Goal: Register for event/course

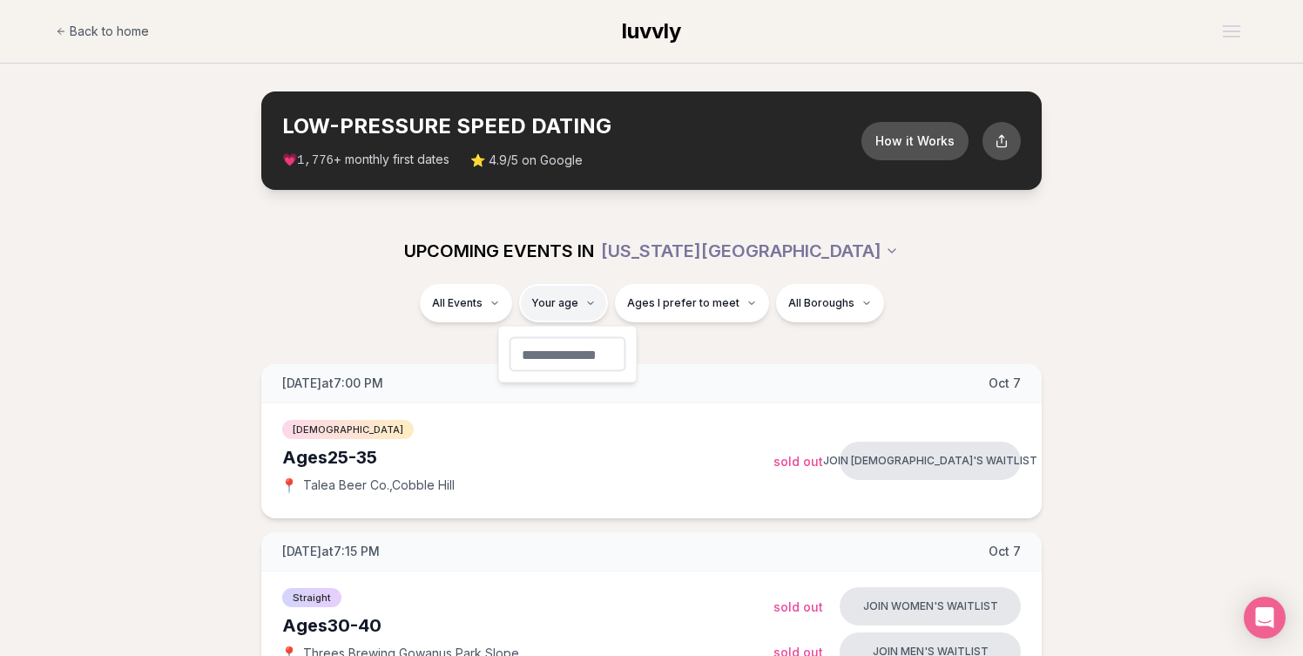
type input "**"
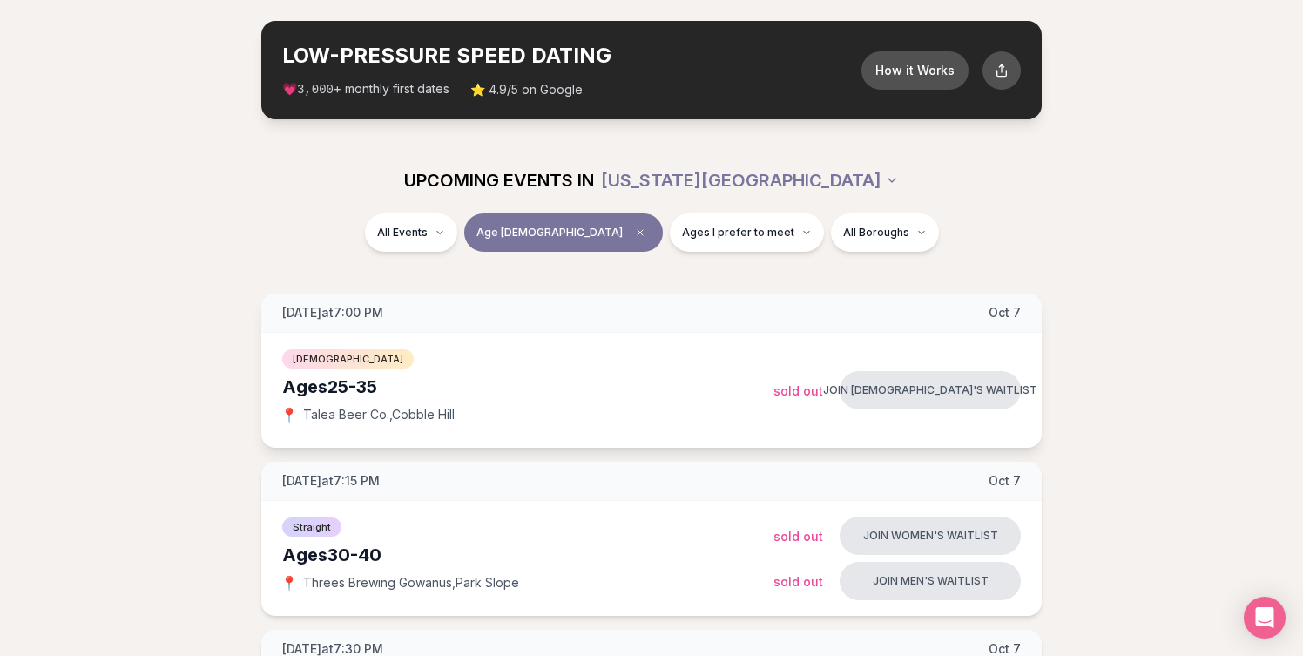
scroll to position [74, 0]
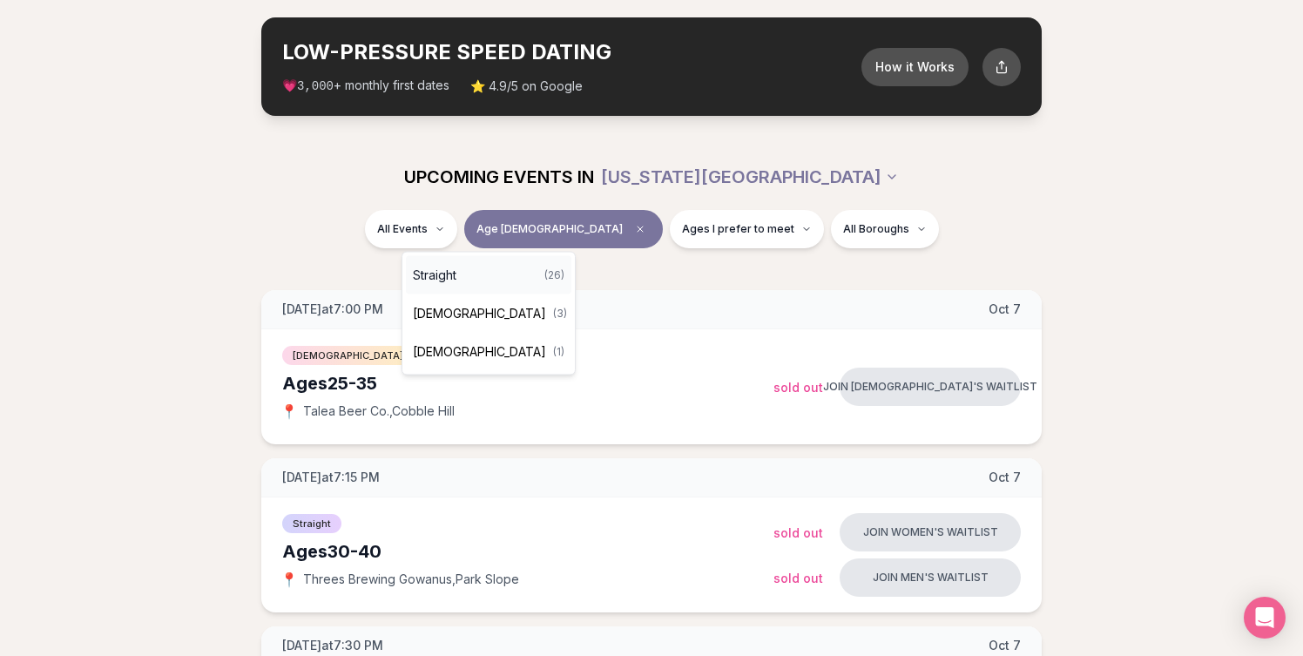
click at [472, 275] on div "Straight ( 26 )" at bounding box center [488, 275] width 165 height 38
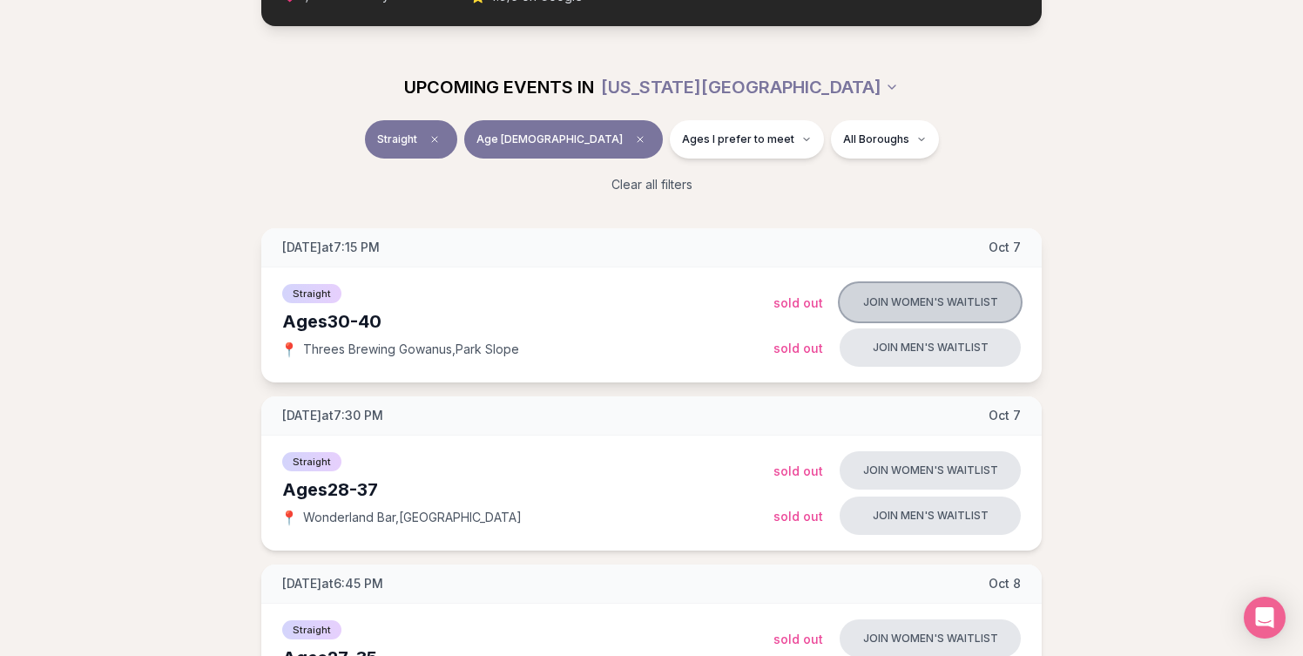
scroll to position [186, 0]
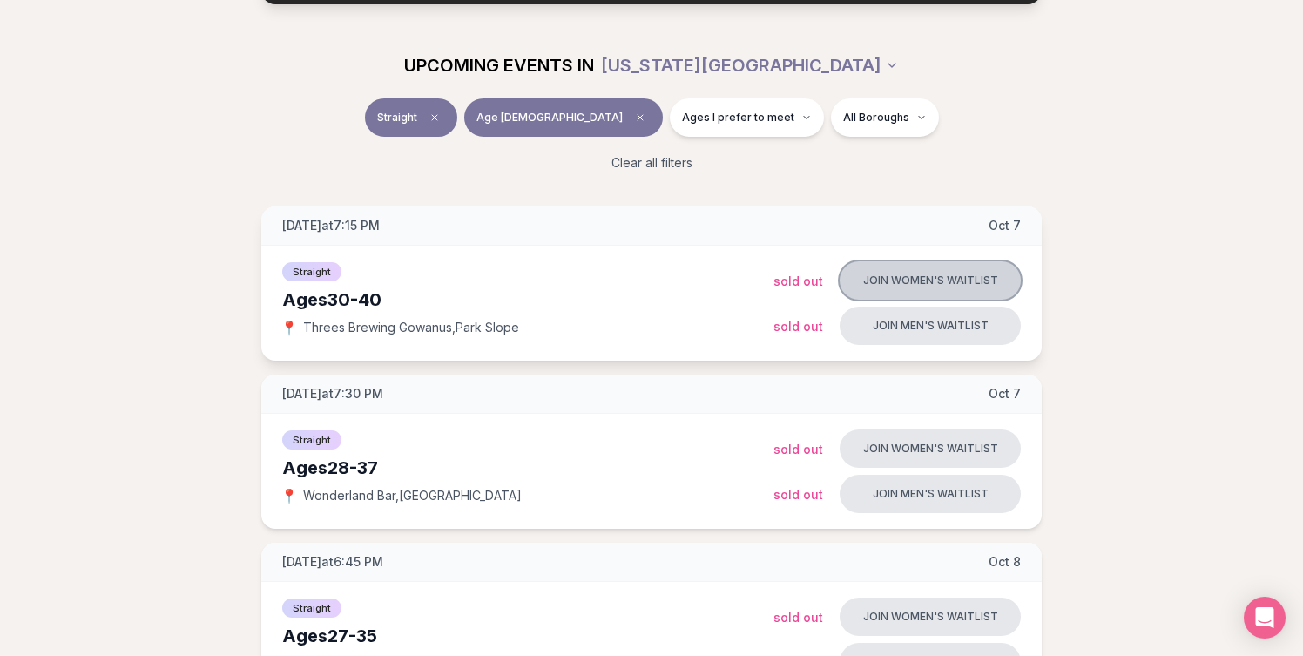
click at [911, 276] on button "Join women's waitlist" at bounding box center [930, 280] width 181 height 38
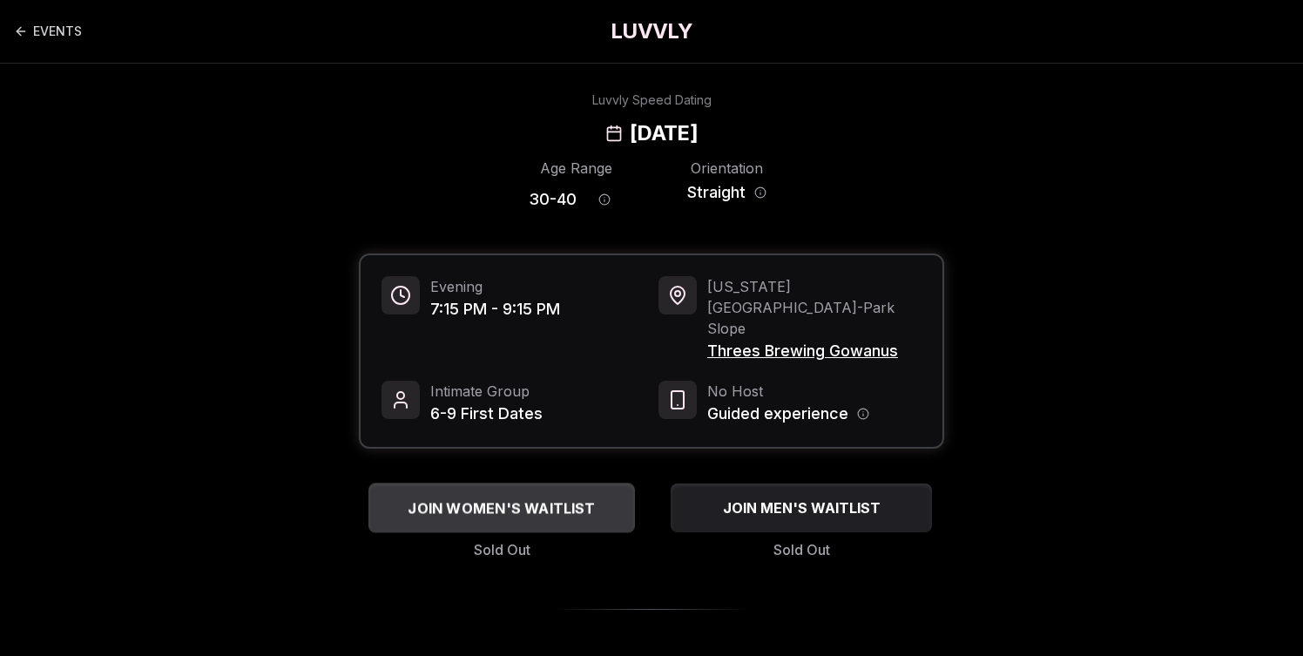
click at [532, 497] on span "JOIN WOMEN'S WAITLIST" at bounding box center [501, 507] width 194 height 21
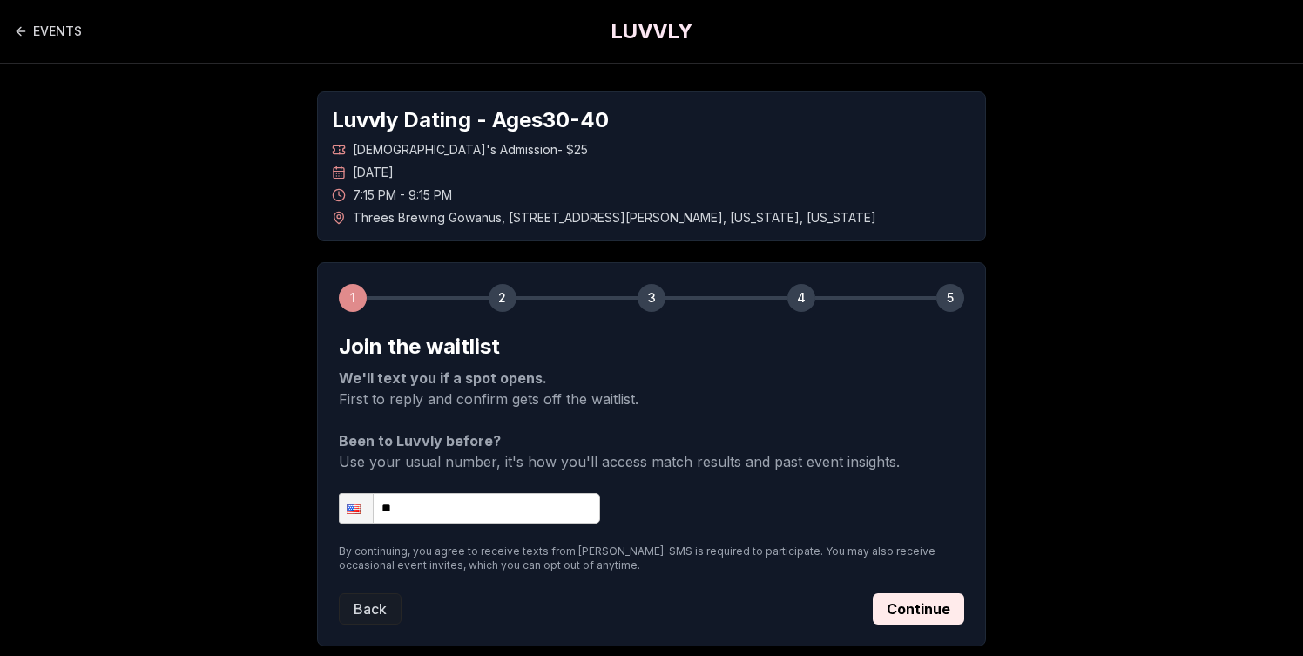
click at [447, 531] on form "Join the waitlist We'll text you if a spot opens. First to reply and confirm ge…" at bounding box center [651, 479] width 625 height 292
click at [447, 517] on input "**" at bounding box center [469, 508] width 261 height 30
type input "**********"
click at [951, 612] on button "Continue" at bounding box center [918, 608] width 91 height 31
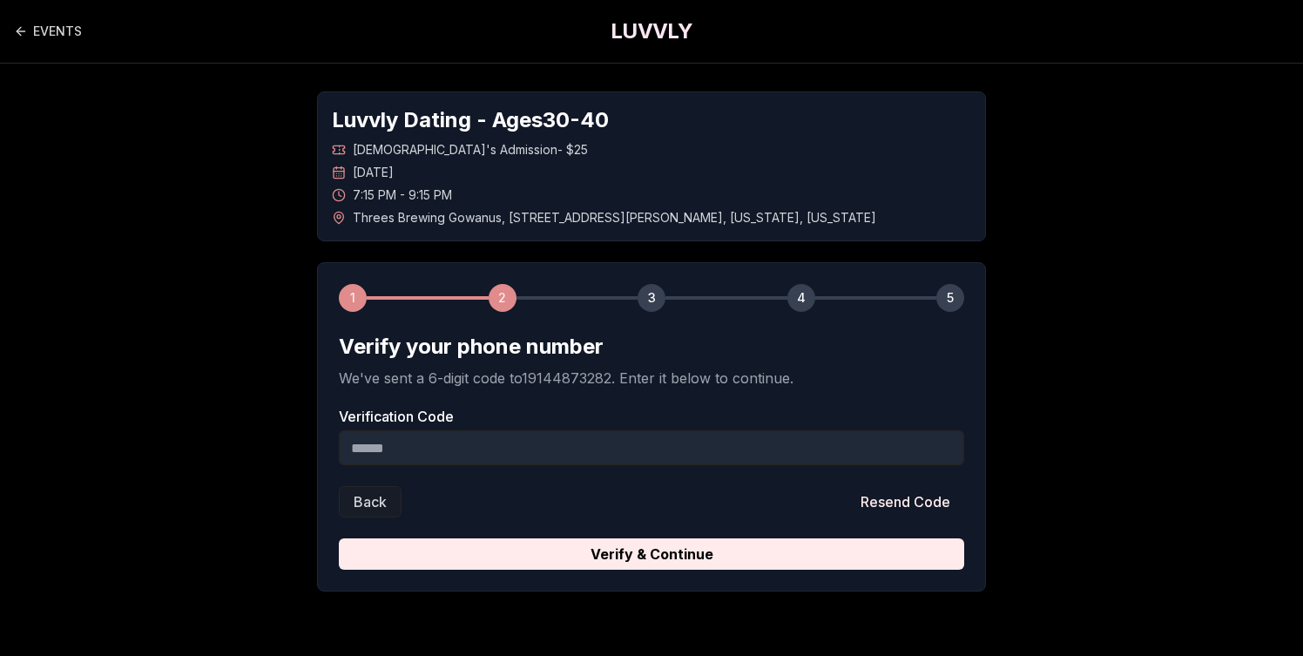
click at [510, 426] on div "Verification Code" at bounding box center [651, 437] width 625 height 56
click at [510, 439] on input "Verification Code" at bounding box center [651, 447] width 625 height 35
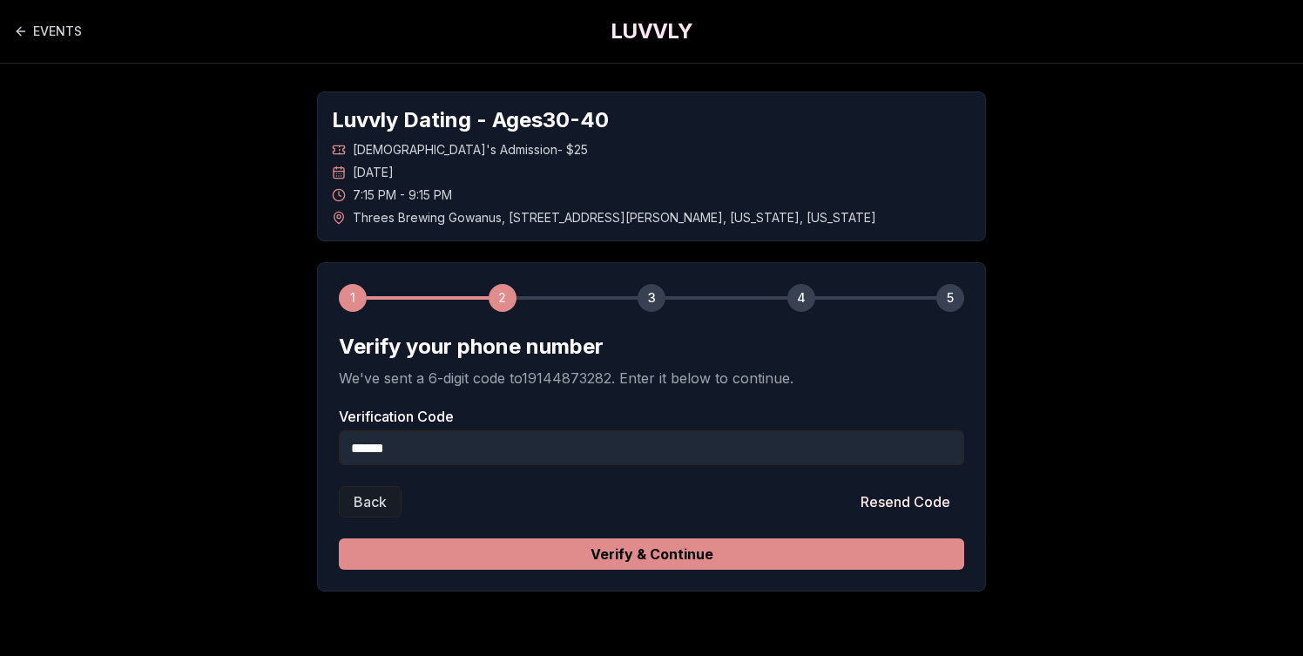
type input "******"
click at [591, 548] on button "Verify & Continue" at bounding box center [651, 553] width 625 height 31
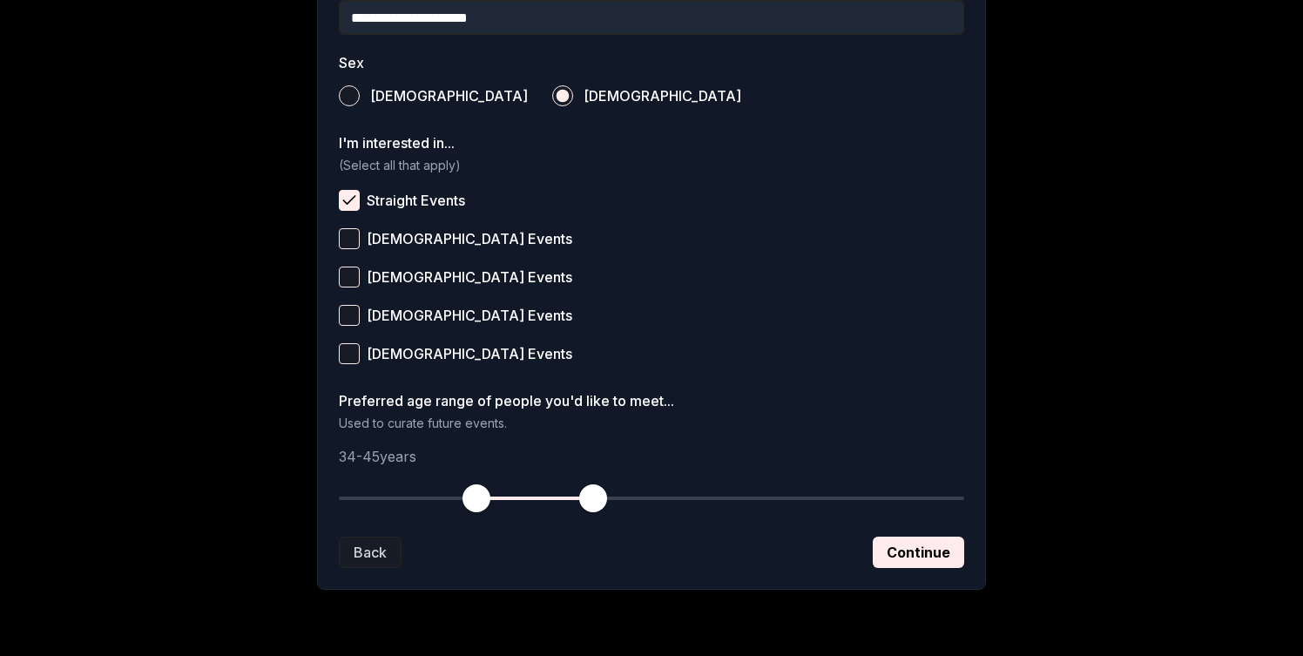
scroll to position [625, 0]
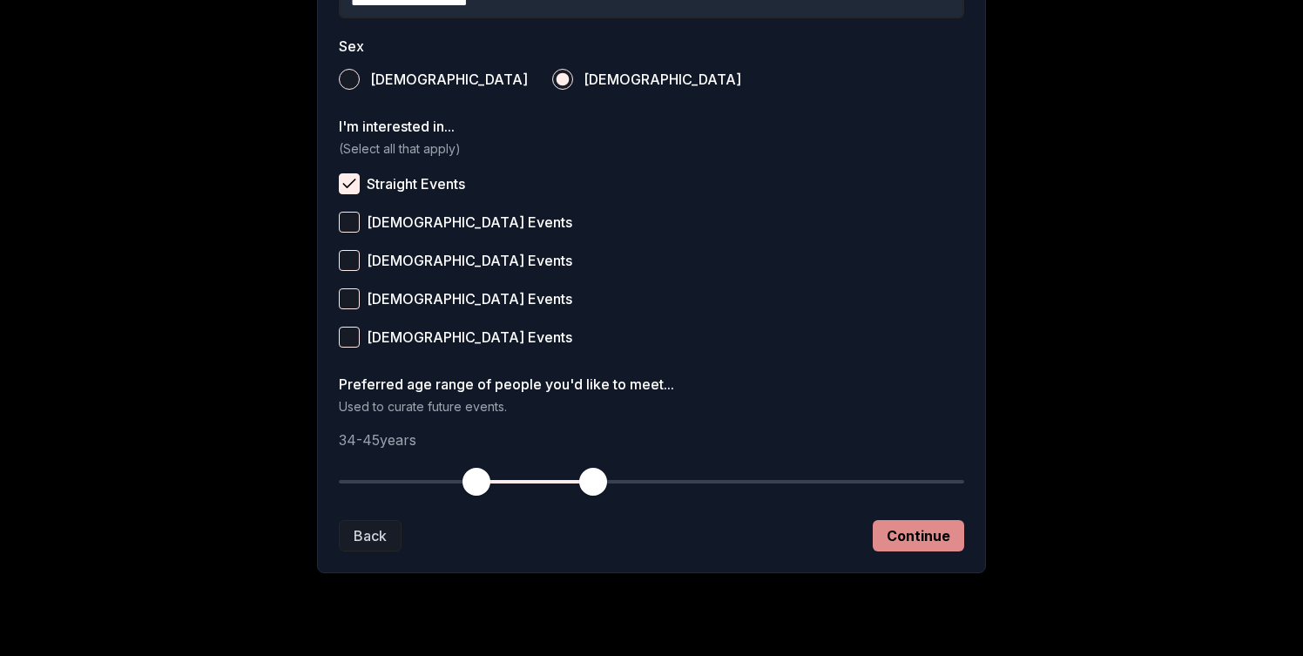
click at [906, 543] on button "Continue" at bounding box center [918, 535] width 91 height 31
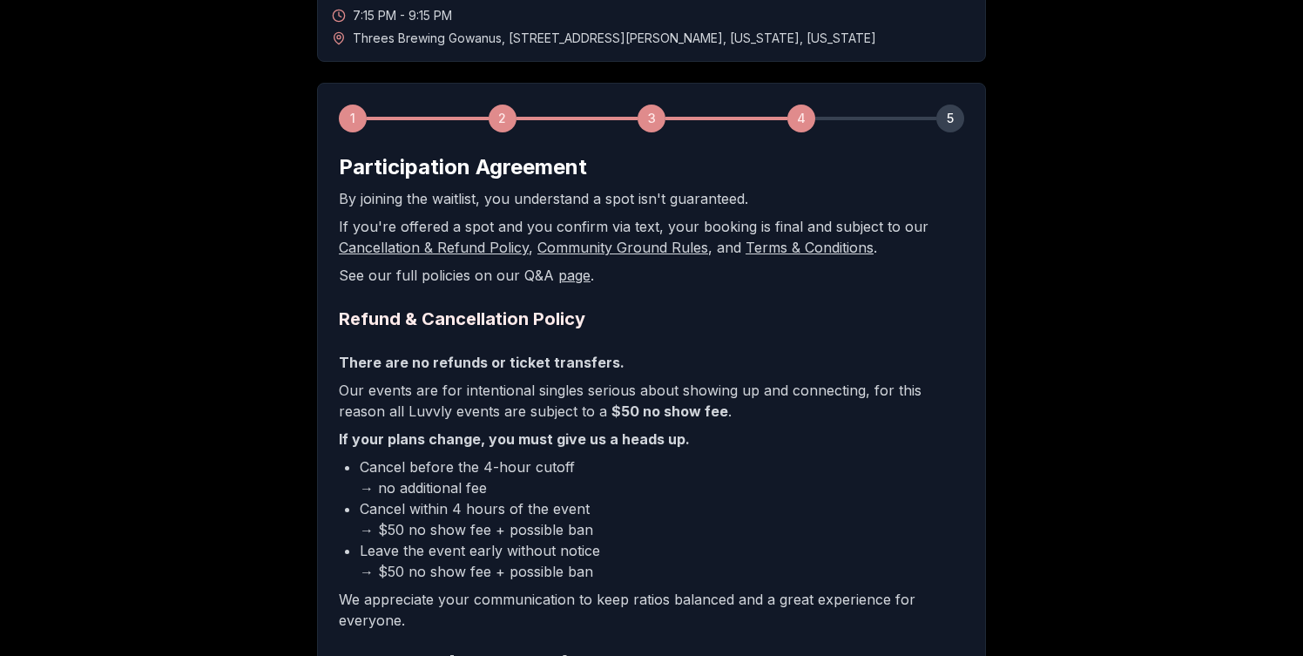
scroll to position [402, 0]
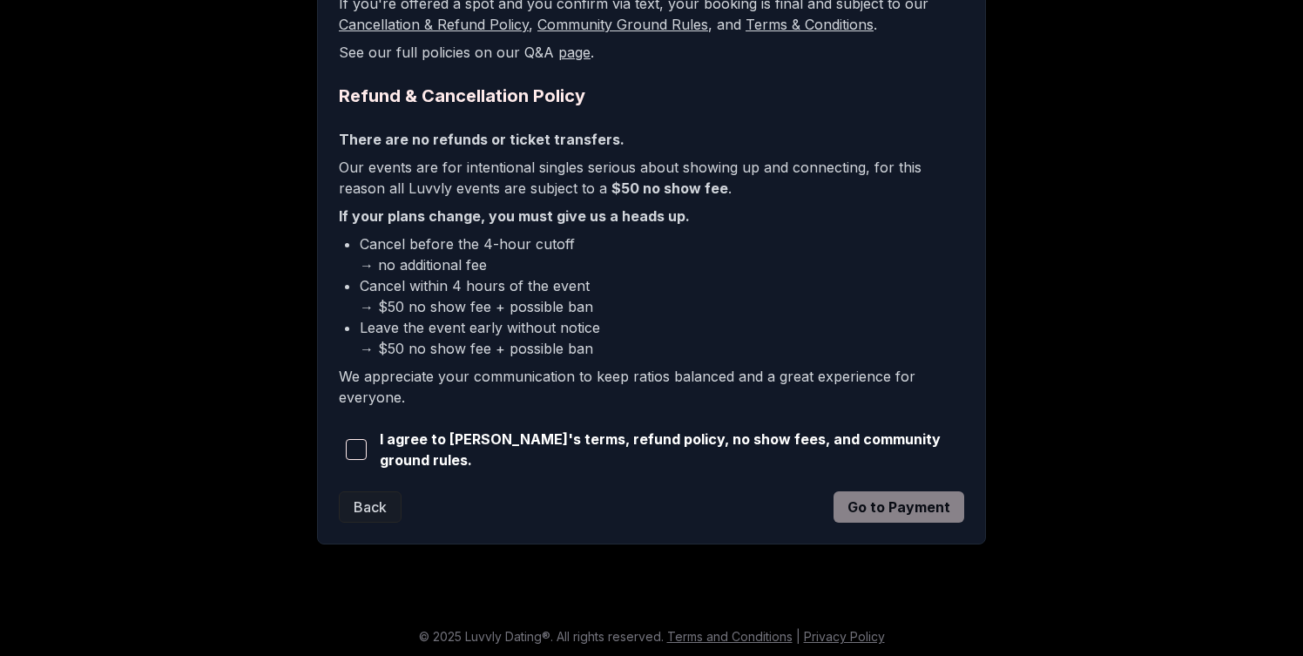
click at [358, 439] on span "button" at bounding box center [356, 449] width 21 height 21
click at [887, 498] on button "Go to Payment" at bounding box center [899, 506] width 131 height 31
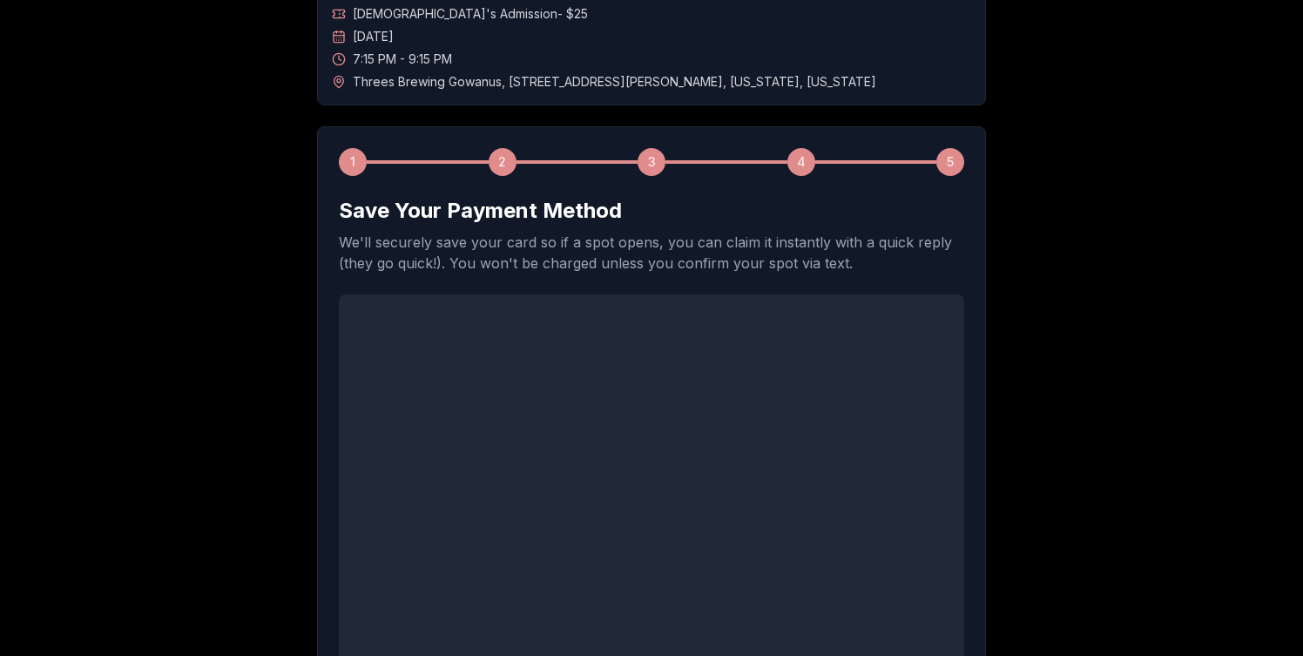
scroll to position [0, 0]
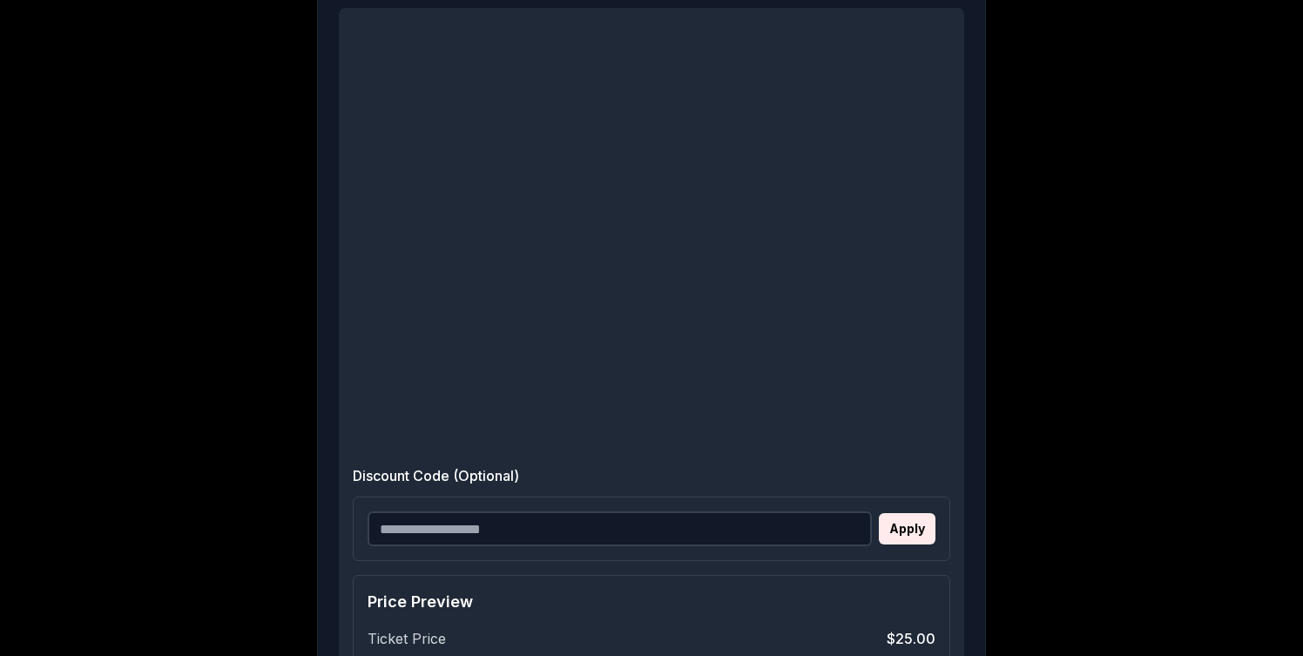
scroll to position [513, 0]
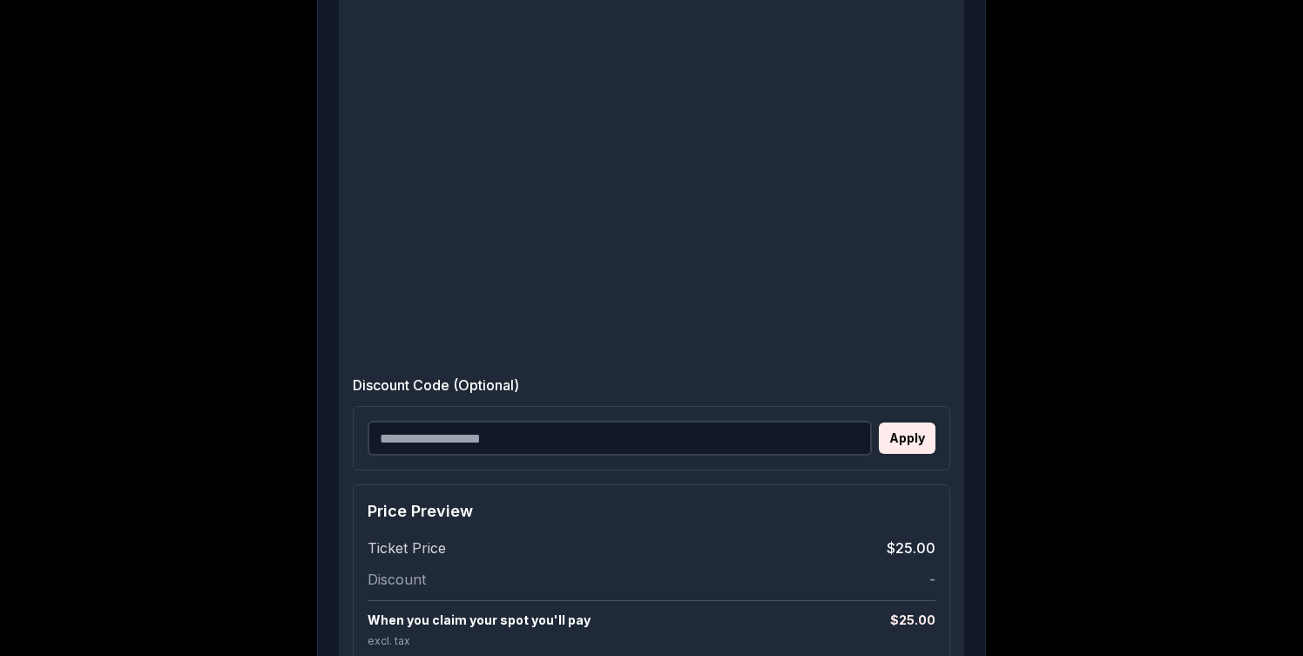
click at [696, 375] on label "Discount Code (Optional)" at bounding box center [652, 385] width 598 height 21
click at [696, 421] on input "Discount Code (Optional)" at bounding box center [620, 438] width 504 height 35
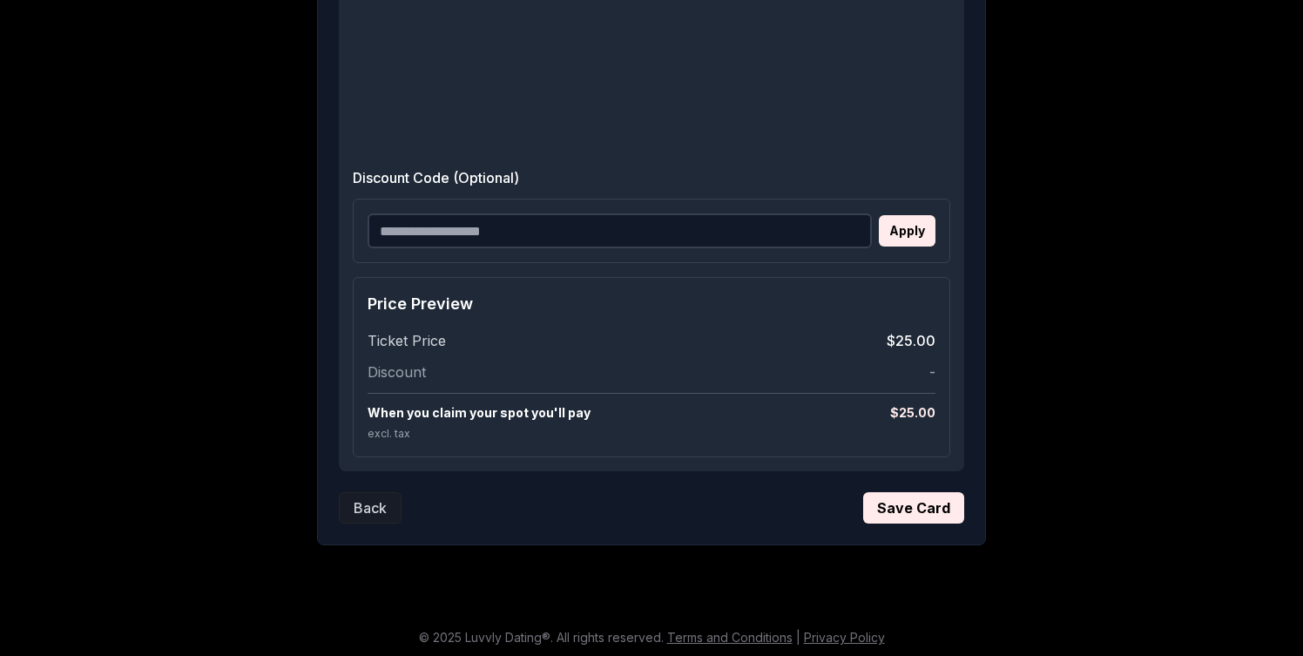
scroll to position [725, 0]
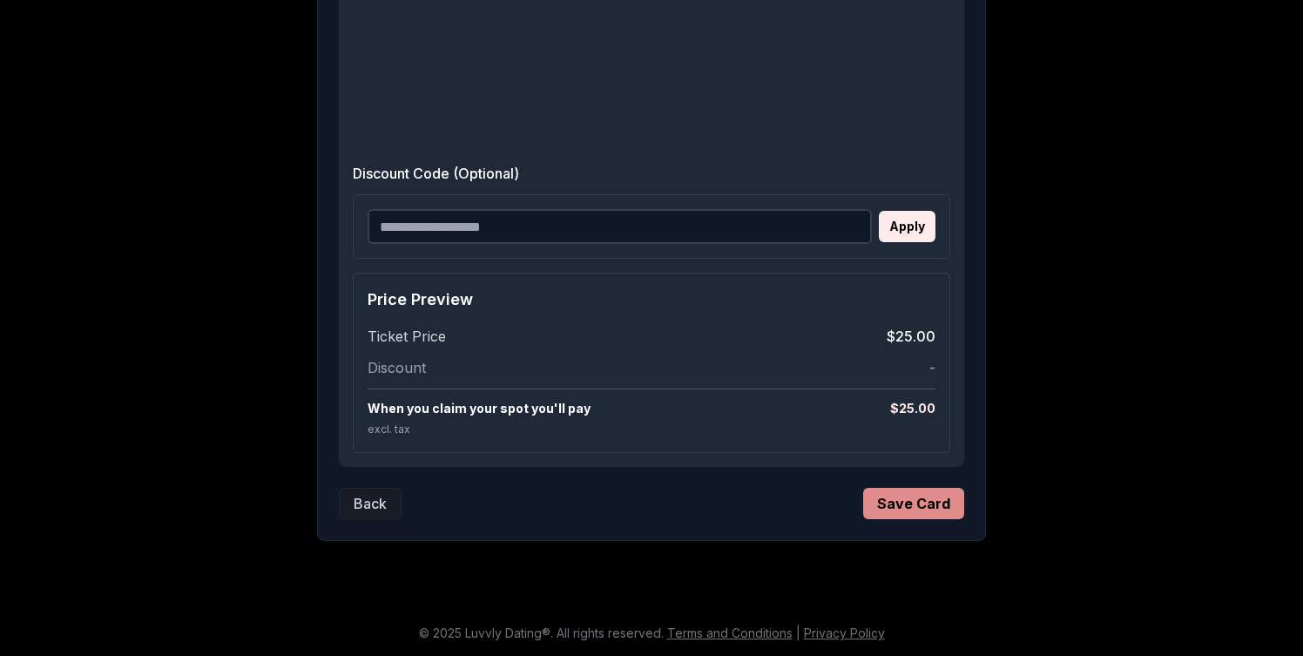
click at [938, 504] on button "Save Card" at bounding box center [913, 503] width 101 height 31
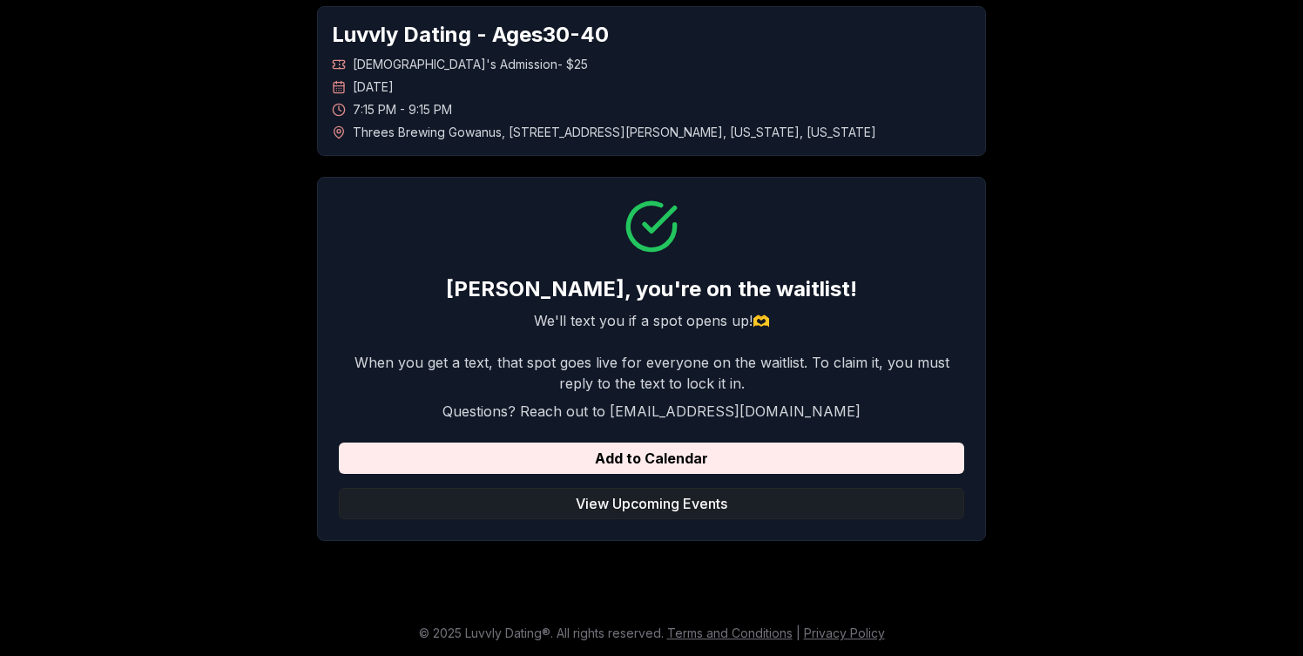
click at [681, 509] on button "View Upcoming Events" at bounding box center [651, 503] width 625 height 31
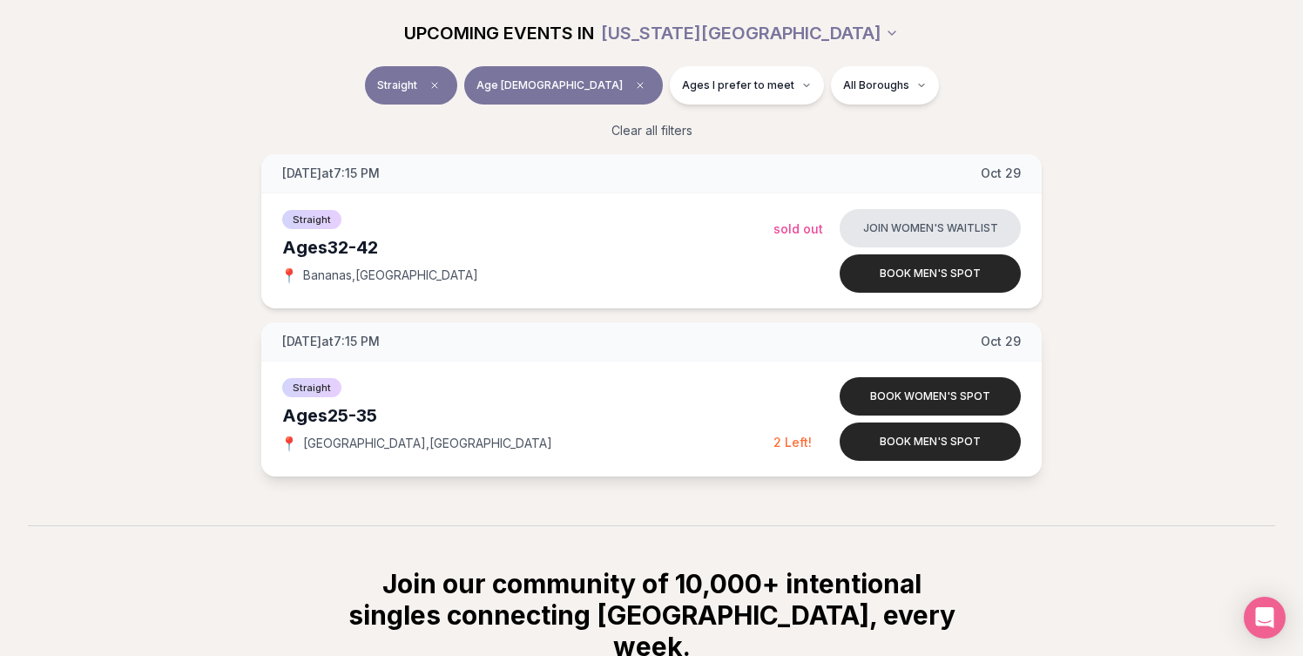
scroll to position [4545, 0]
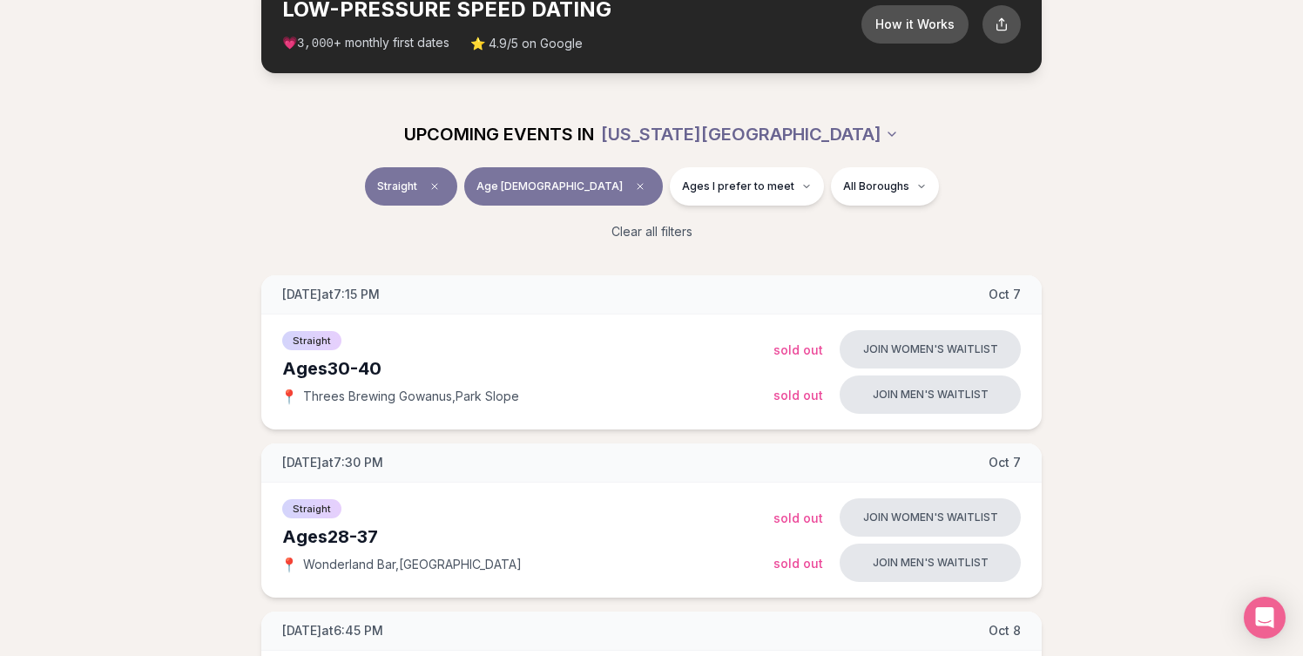
scroll to position [0, 0]
